Goal: Download file/media

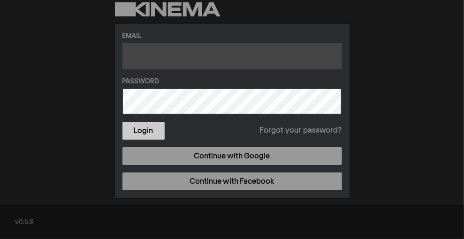
type input "kerry@scandicenter.org"
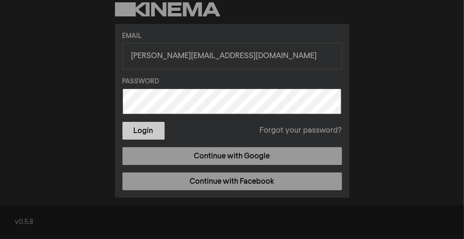
click at [150, 128] on button "Login" at bounding box center [143, 131] width 42 height 18
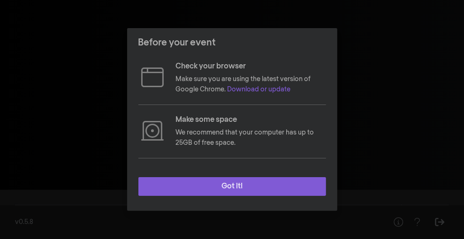
click at [233, 183] on button "Got it!" at bounding box center [232, 186] width 188 height 19
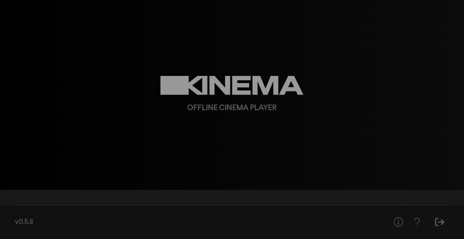
click at [212, 100] on div "Offline Cinema Player" at bounding box center [232, 95] width 338 height 190
click at [231, 102] on div "Offline Cinema Player" at bounding box center [232, 95] width 338 height 190
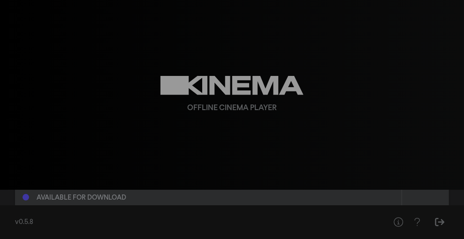
scroll to position [63, 0]
click at [91, 198] on div "Available for download" at bounding box center [82, 197] width 90 height 7
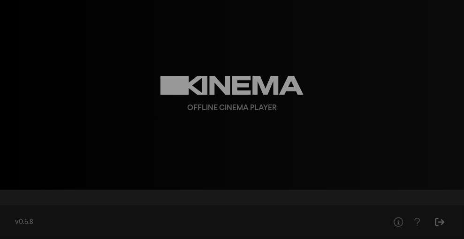
scroll to position [0, 0]
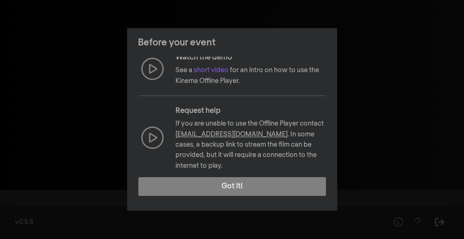
scroll to position [173, 0]
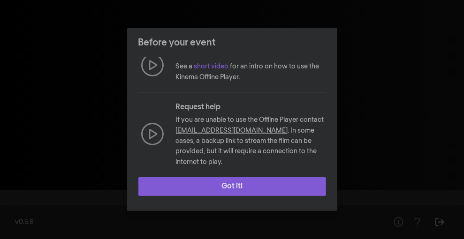
click at [253, 182] on button "Got it!" at bounding box center [232, 186] width 188 height 19
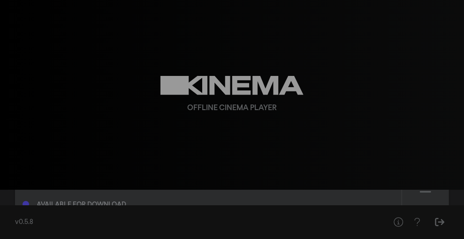
scroll to position [132, 0]
click at [422, 193] on icon at bounding box center [425, 187] width 11 height 13
click at [81, 198] on div "Ready to play" at bounding box center [61, 197] width 48 height 7
click at [74, 200] on div "Ready to play" at bounding box center [208, 189] width 371 height 30
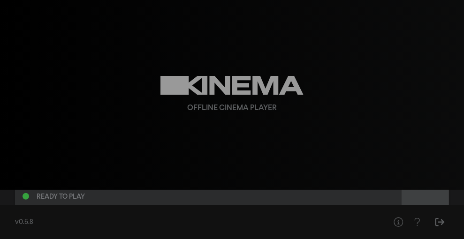
drag, startPoint x: 74, startPoint y: 200, endPoint x: 432, endPoint y: 199, distance: 358.7
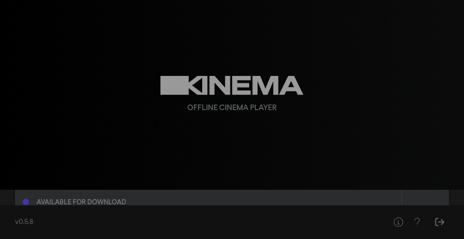
scroll to position [58, 0]
click at [428, 200] on div at bounding box center [425, 180] width 47 height 67
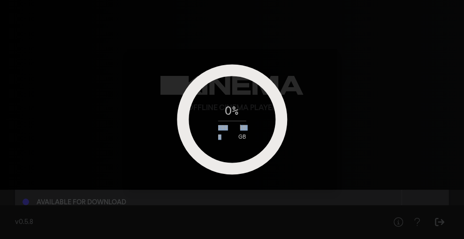
drag, startPoint x: 430, startPoint y: 197, endPoint x: 232, endPoint y: 131, distance: 209.6
click at [232, 131] on div "0 % 288 kB 6 GB" at bounding box center [231, 119] width 117 height 41
click at [335, 117] on div "0 % 8 MB 6 GB" at bounding box center [232, 119] width 210 height 141
